Goal: Transaction & Acquisition: Purchase product/service

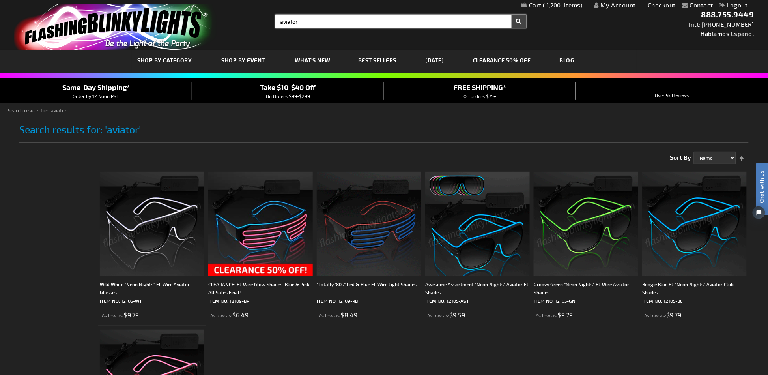
click at [333, 22] on input "aviator" at bounding box center [400, 21] width 250 height 13
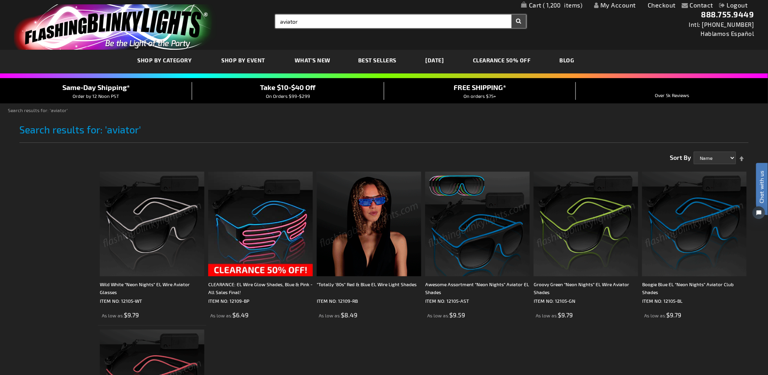
click at [333, 21] on input "aviator" at bounding box center [400, 21] width 250 height 13
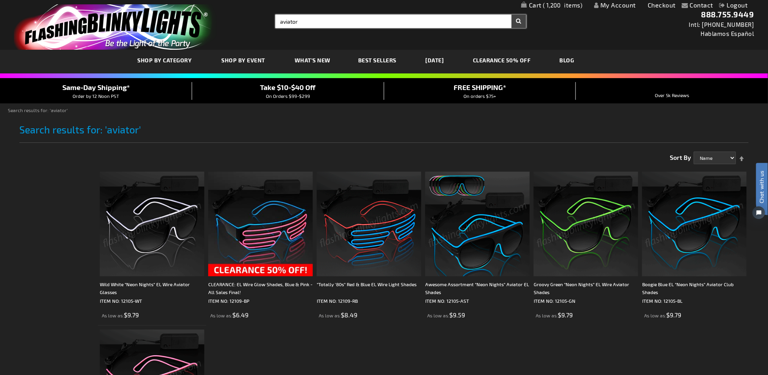
click at [333, 21] on input "aviator" at bounding box center [400, 21] width 250 height 13
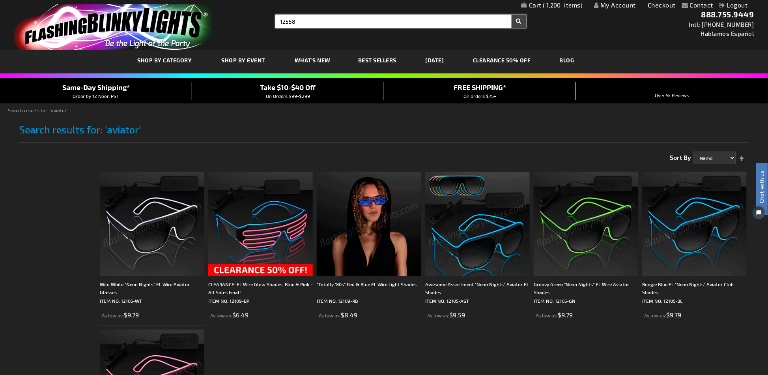
type input "12558"
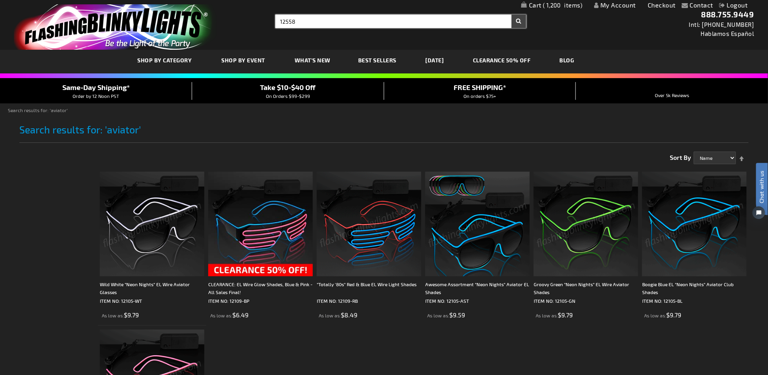
click at [511, 15] on button "Search" at bounding box center [518, 21] width 15 height 13
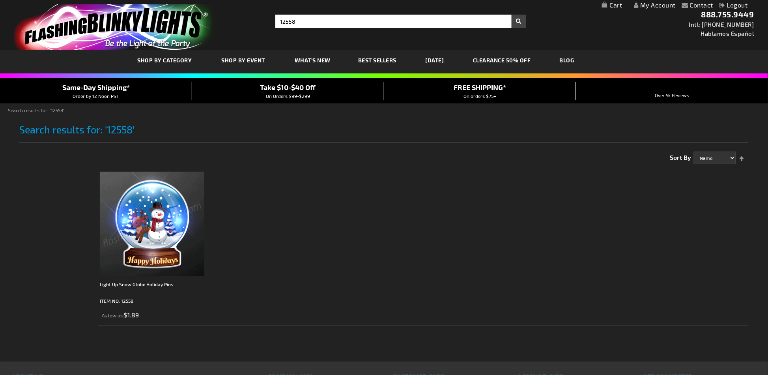
click at [133, 202] on img at bounding box center [152, 223] width 104 height 104
